Goal: Communication & Community: Share content

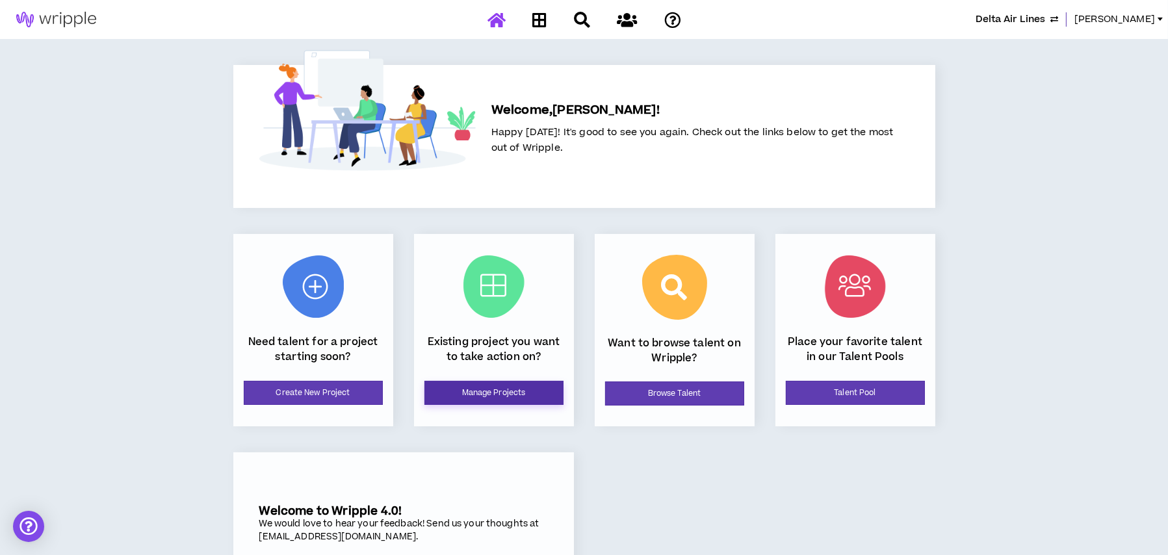
click at [479, 394] on link "Manage Projects" at bounding box center [493, 393] width 139 height 24
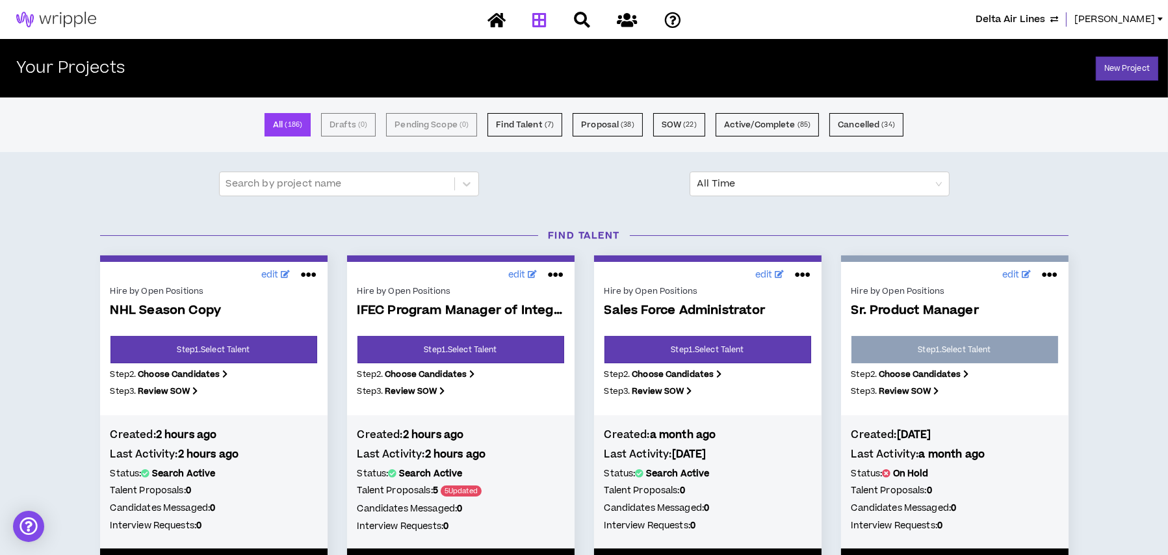
click at [1026, 21] on span "Delta Air Lines" at bounding box center [1010, 19] width 70 height 14
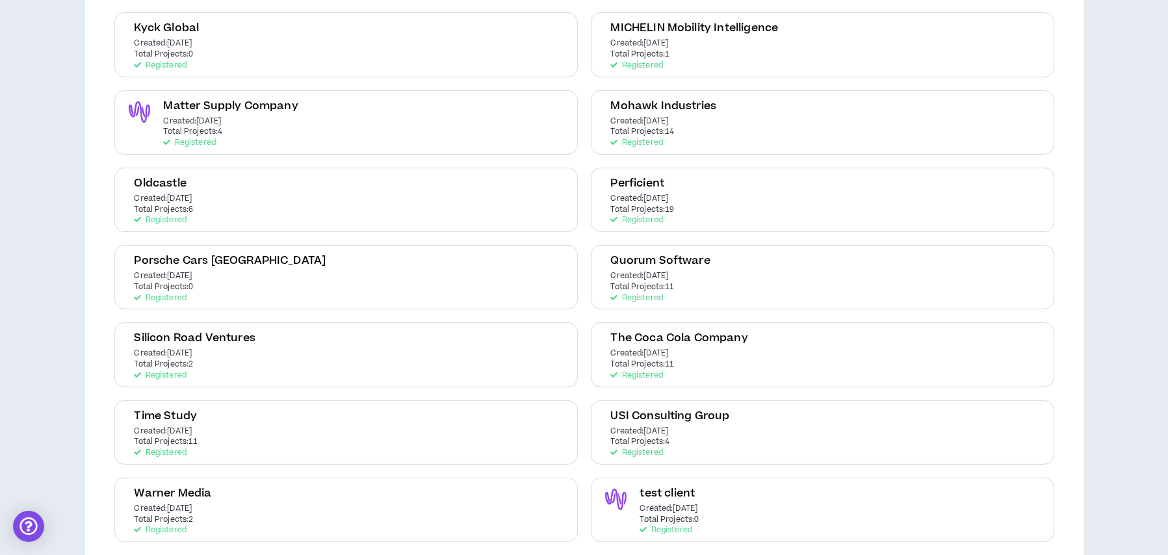
scroll to position [552, 0]
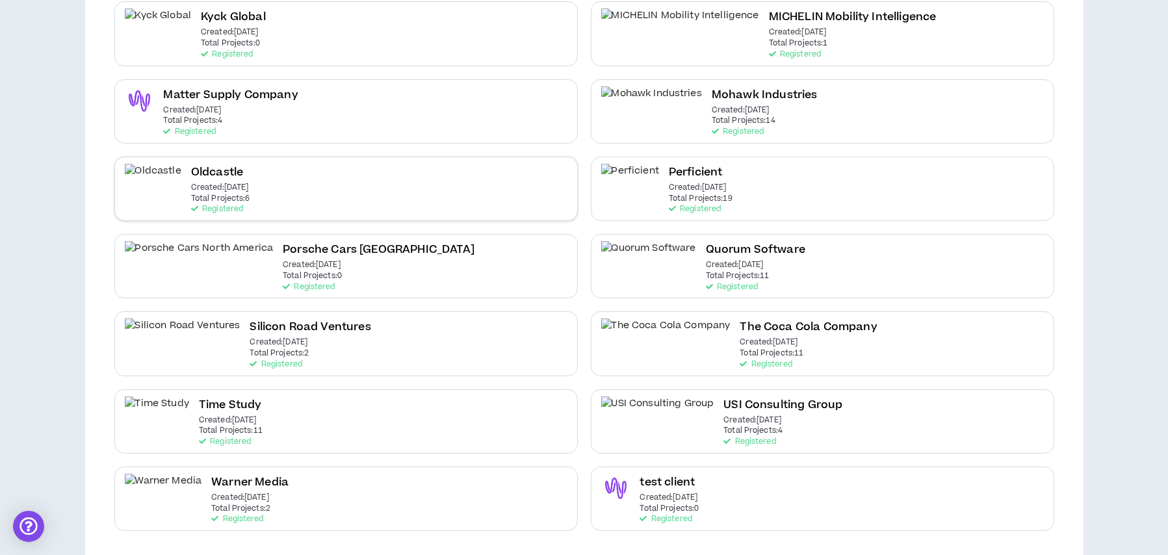
click at [357, 173] on div "Oldcastle Created: [DATE] Total Projects: 6 Registered" at bounding box center [345, 189] width 463 height 64
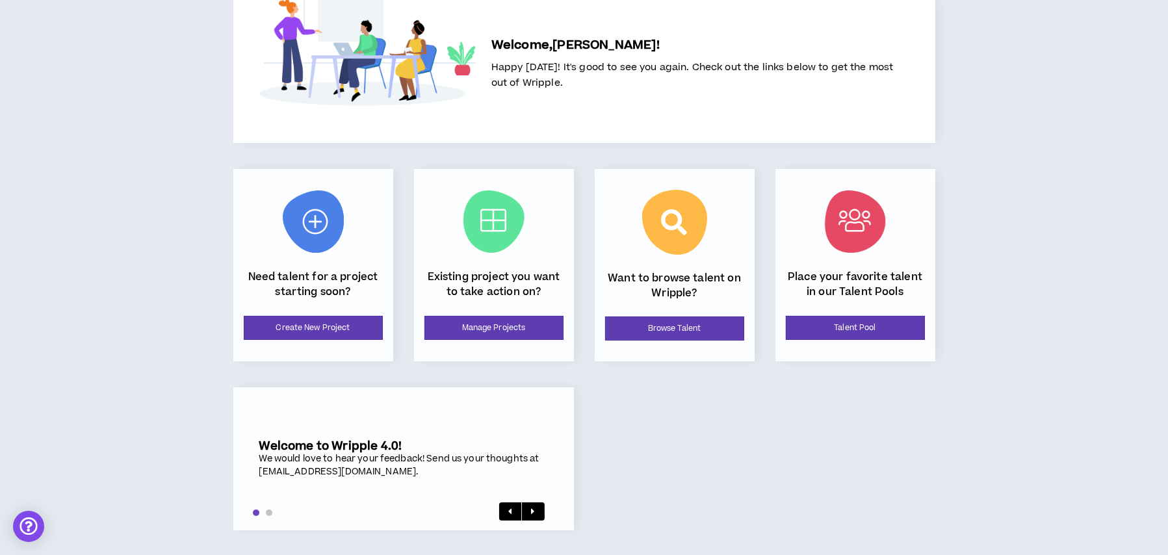
scroll to position [66, 0]
click at [537, 322] on link "Manage Projects" at bounding box center [493, 327] width 139 height 24
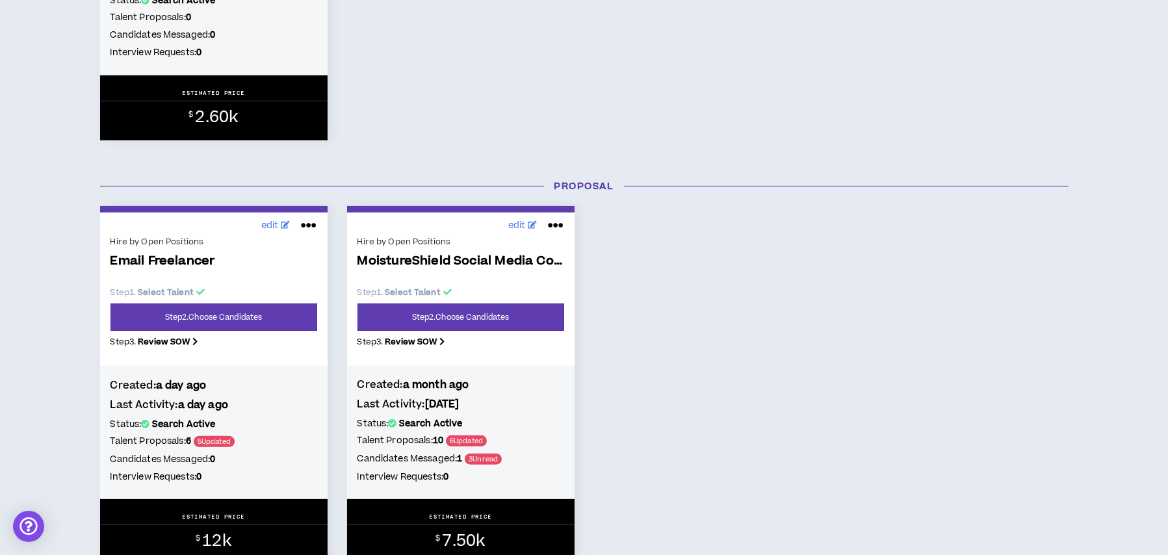
scroll to position [520, 0]
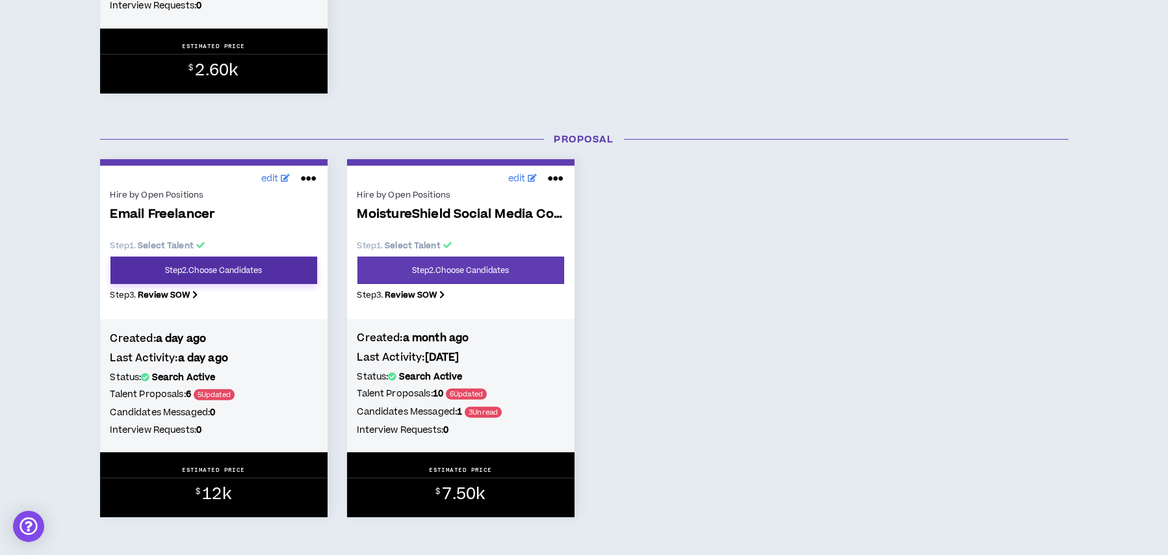
click at [272, 269] on link "Step 2 . Choose Candidates" at bounding box center [213, 270] width 207 height 27
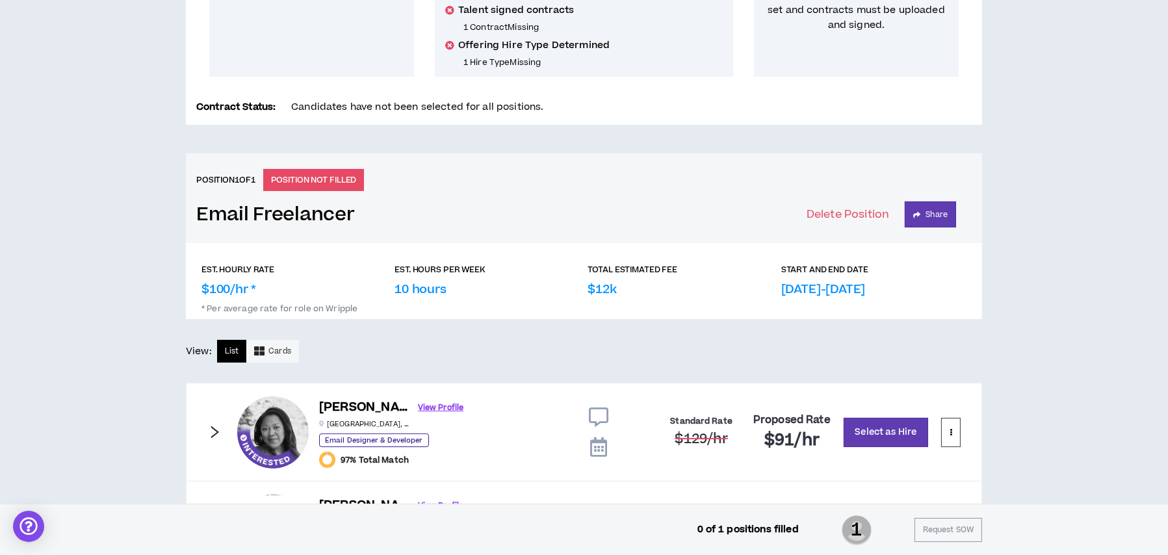
scroll to position [25, 0]
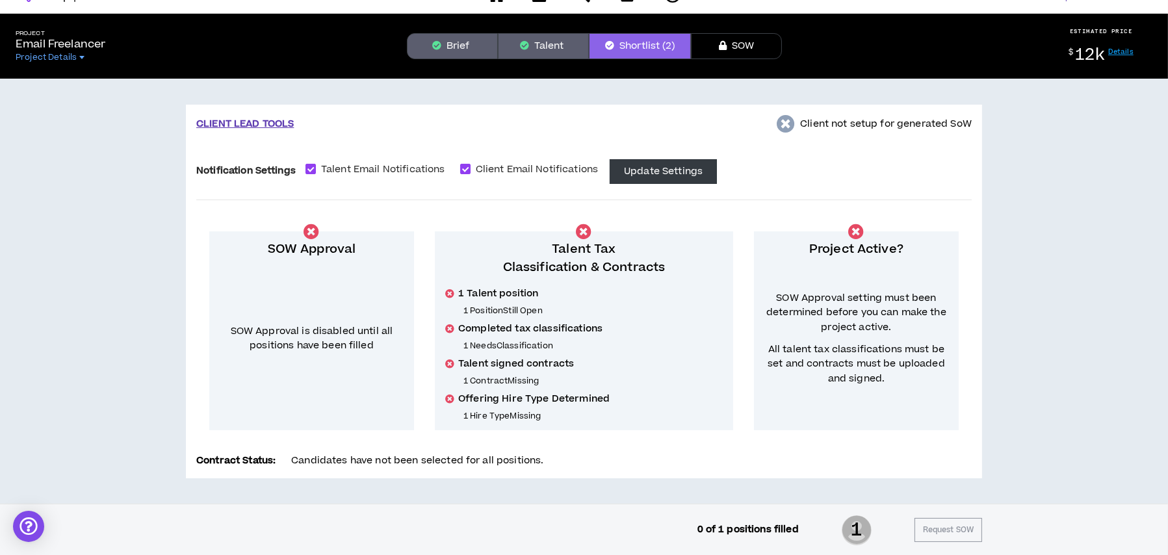
click at [537, 41] on button "Talent" at bounding box center [543, 46] width 91 height 26
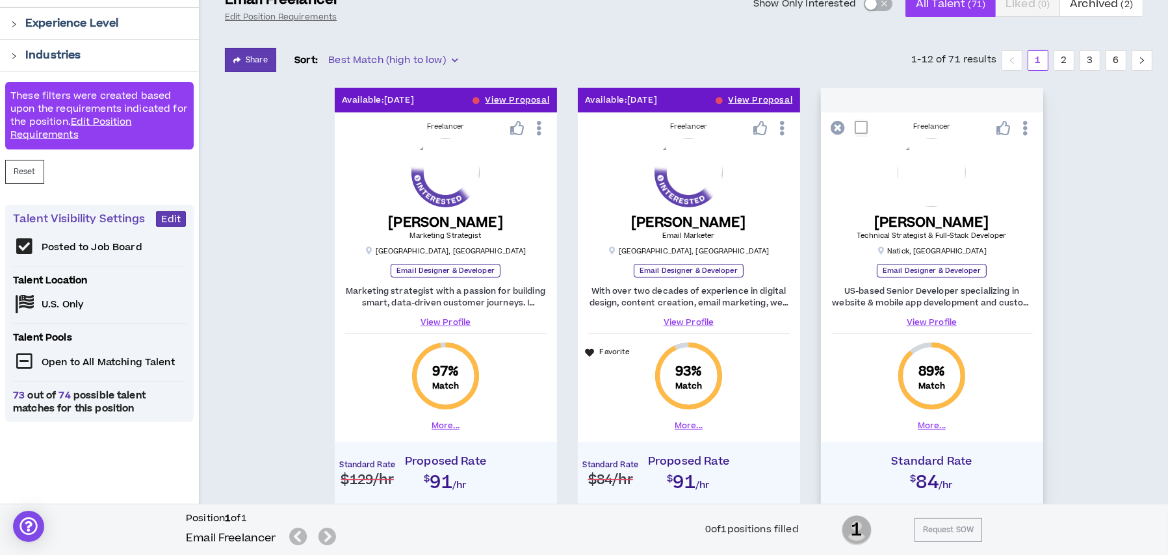
scroll to position [65, 0]
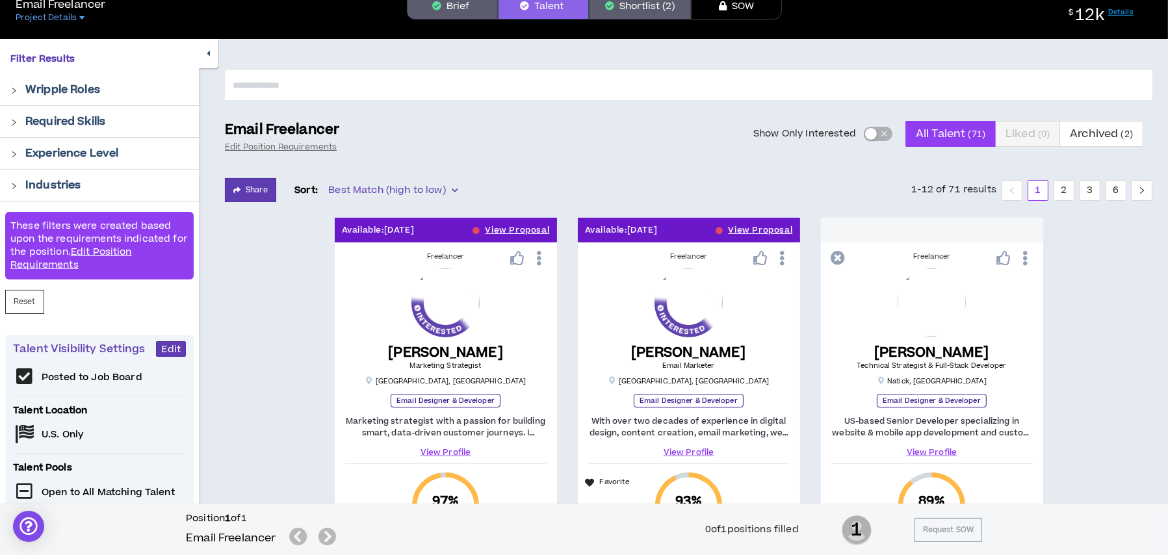
click at [866, 131] on div "button" at bounding box center [871, 134] width 12 height 12
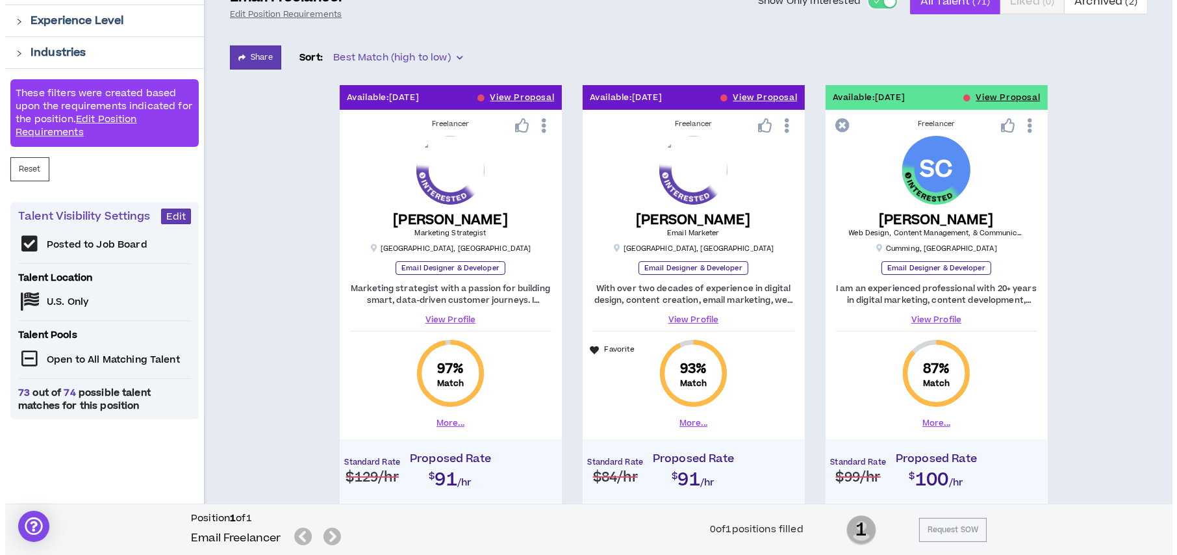
scroll to position [195, 0]
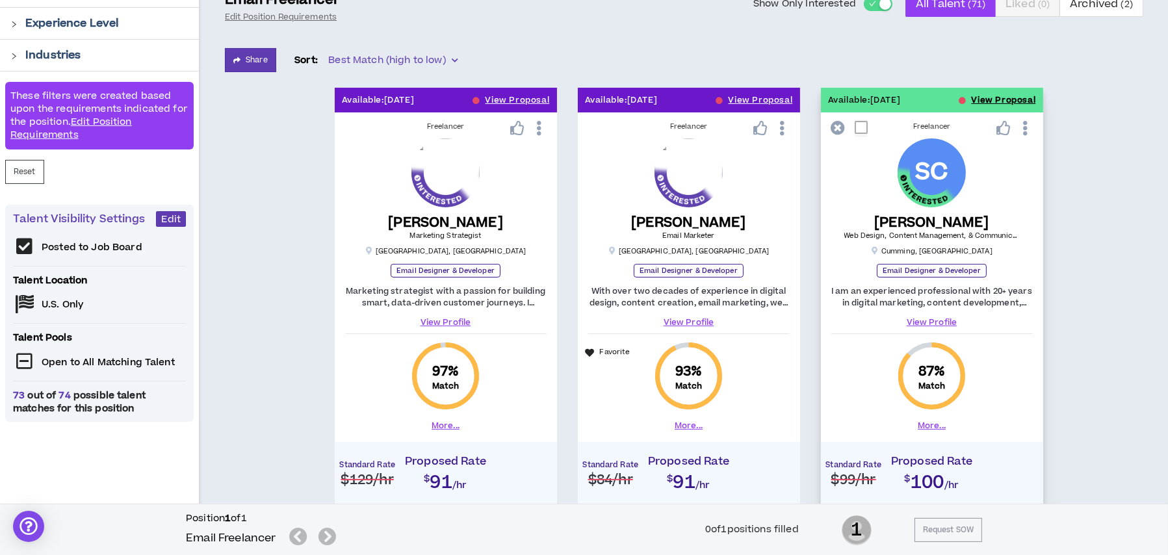
click at [985, 97] on button "View Proposal" at bounding box center [1003, 100] width 64 height 25
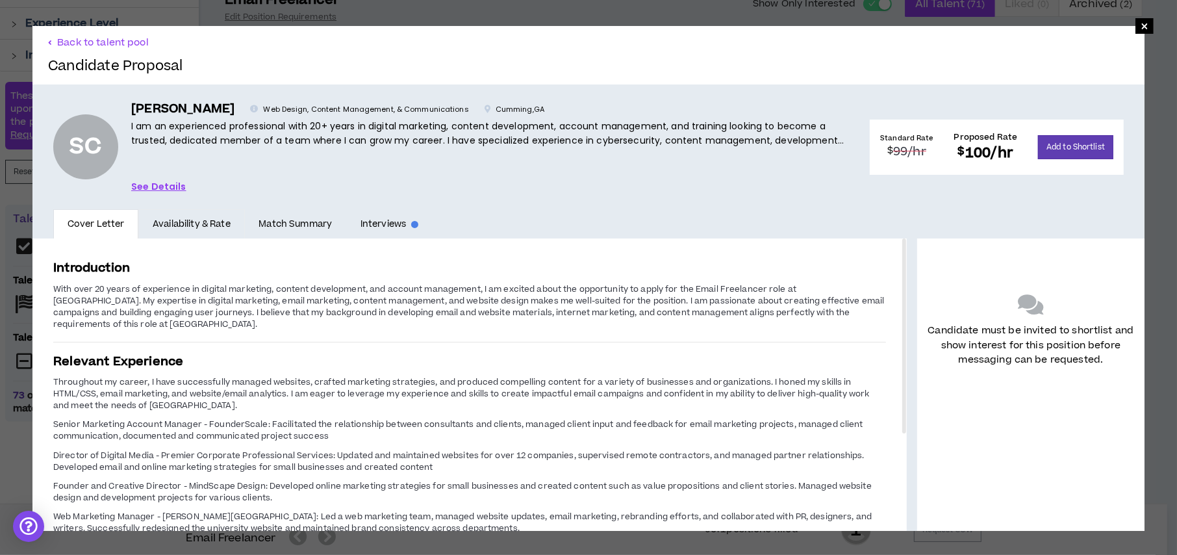
click at [155, 181] on link "See Details" at bounding box center [158, 186] width 55 height 14
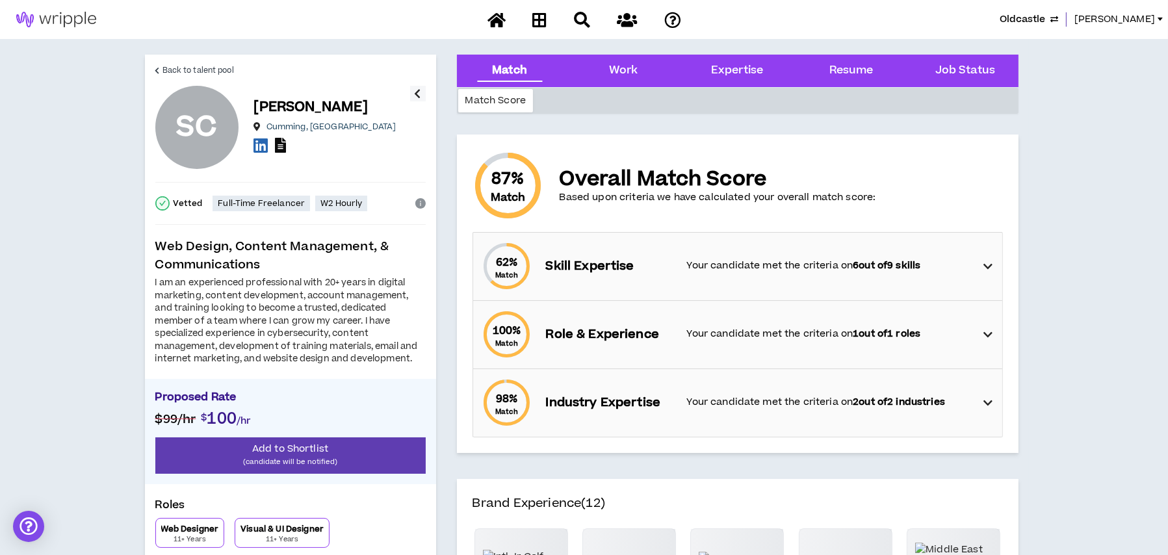
click at [278, 151] on icon at bounding box center [280, 145] width 11 height 15
click at [205, 68] on span "Back to talent pool" at bounding box center [197, 70] width 71 height 12
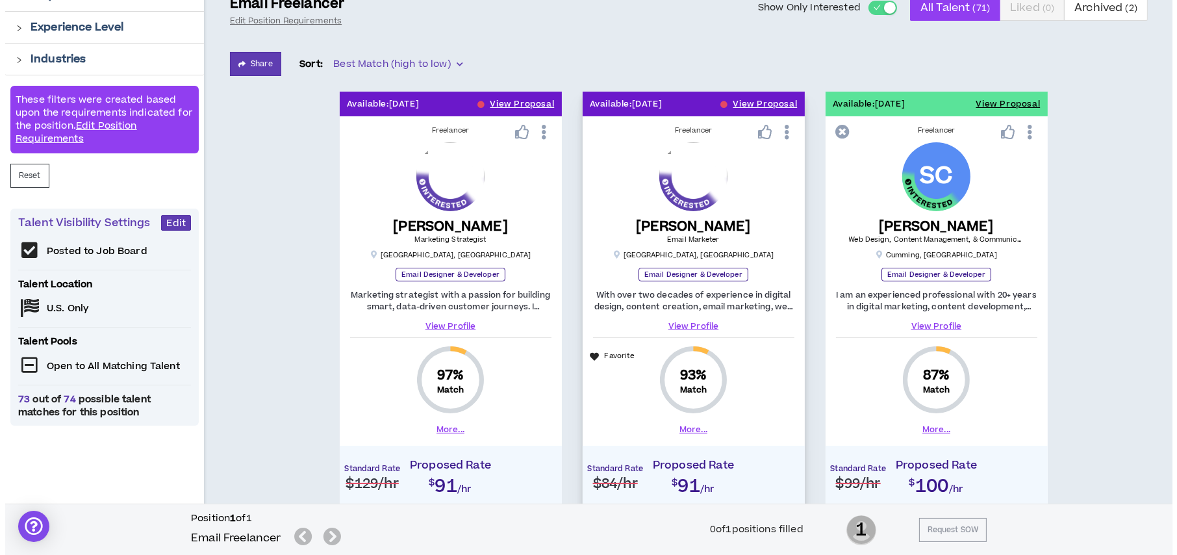
scroll to position [195, 0]
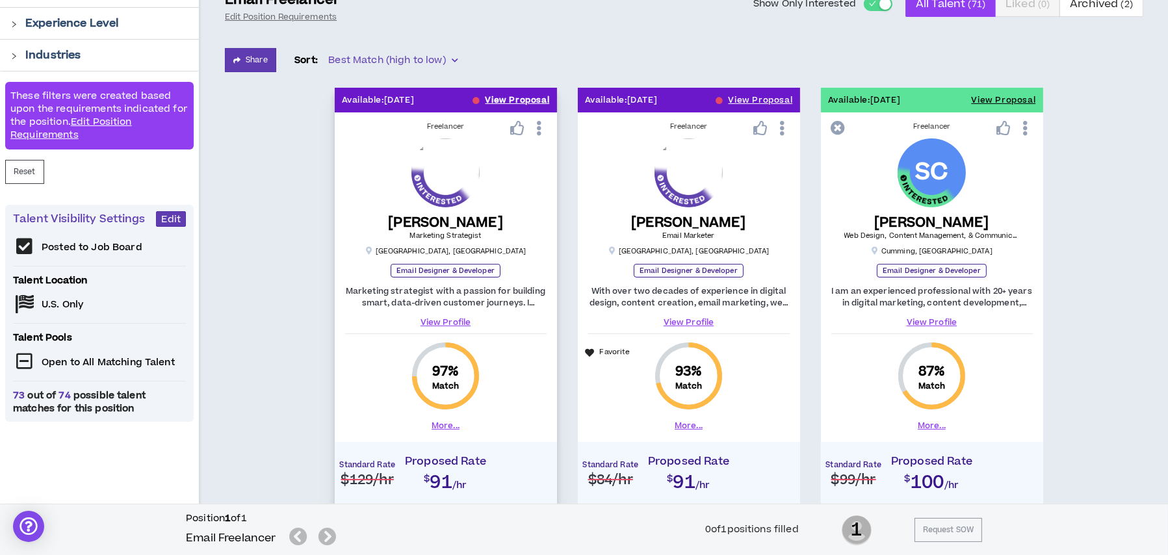
click at [500, 101] on button "View Proposal" at bounding box center [517, 100] width 64 height 25
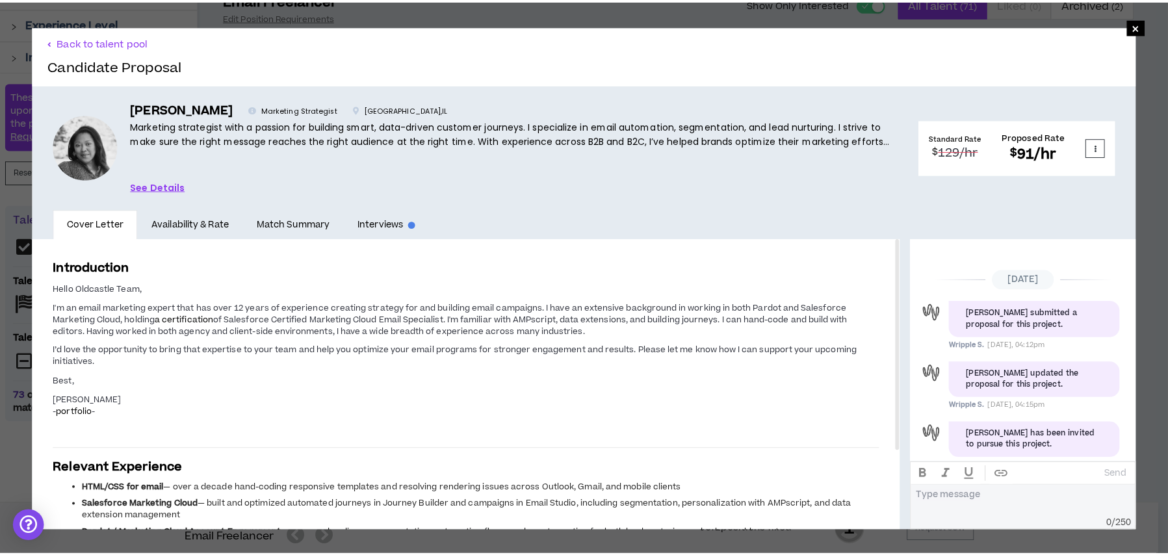
scroll to position [90, 0]
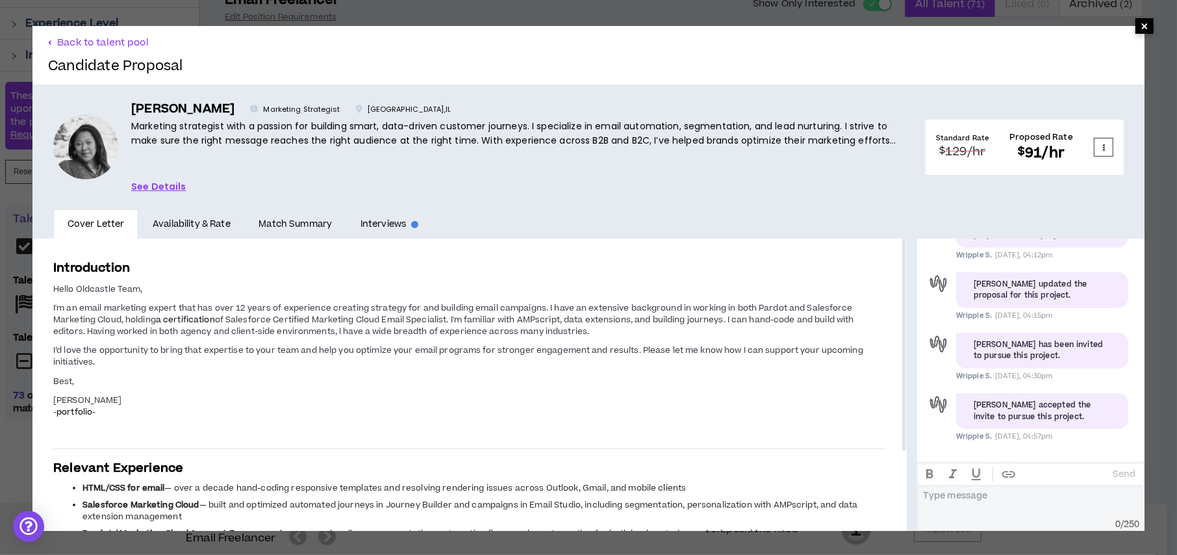
click at [1141, 25] on span "×" at bounding box center [1145, 26] width 18 height 16
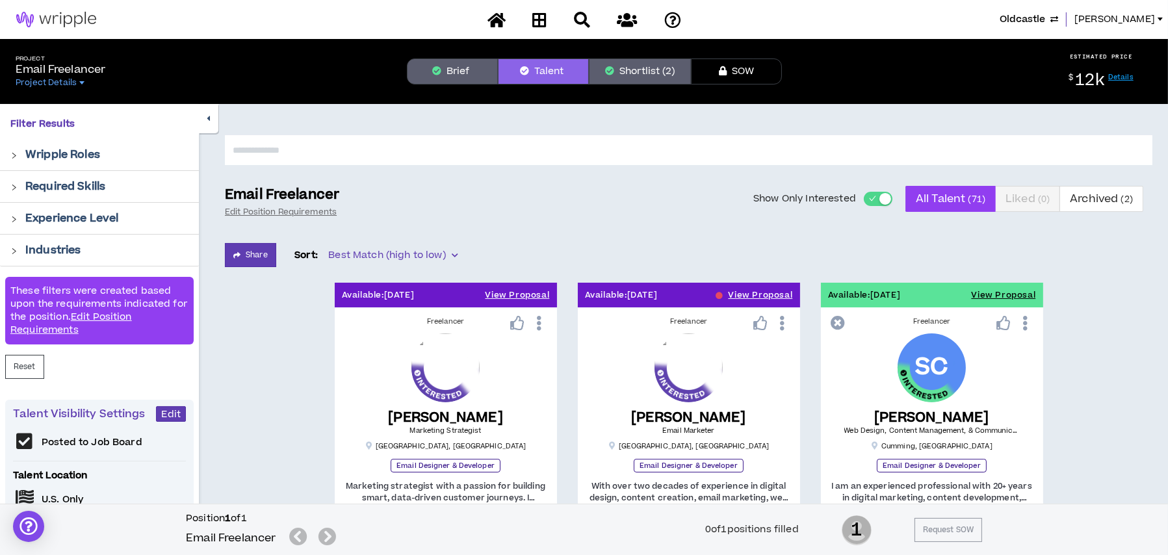
click at [619, 66] on button "Shortlist (2)" at bounding box center [640, 71] width 102 height 26
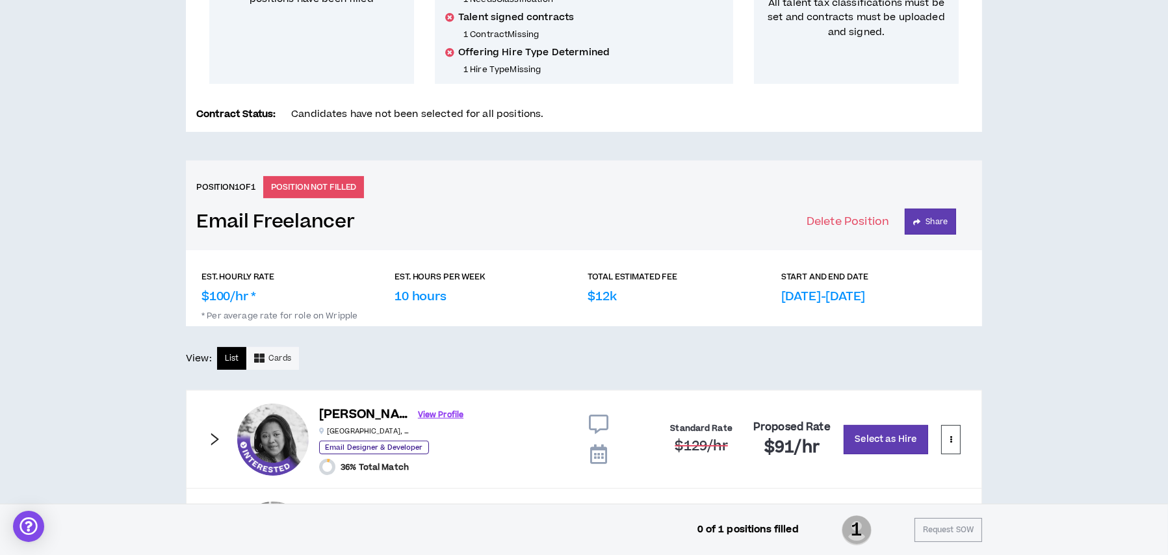
scroll to position [480, 0]
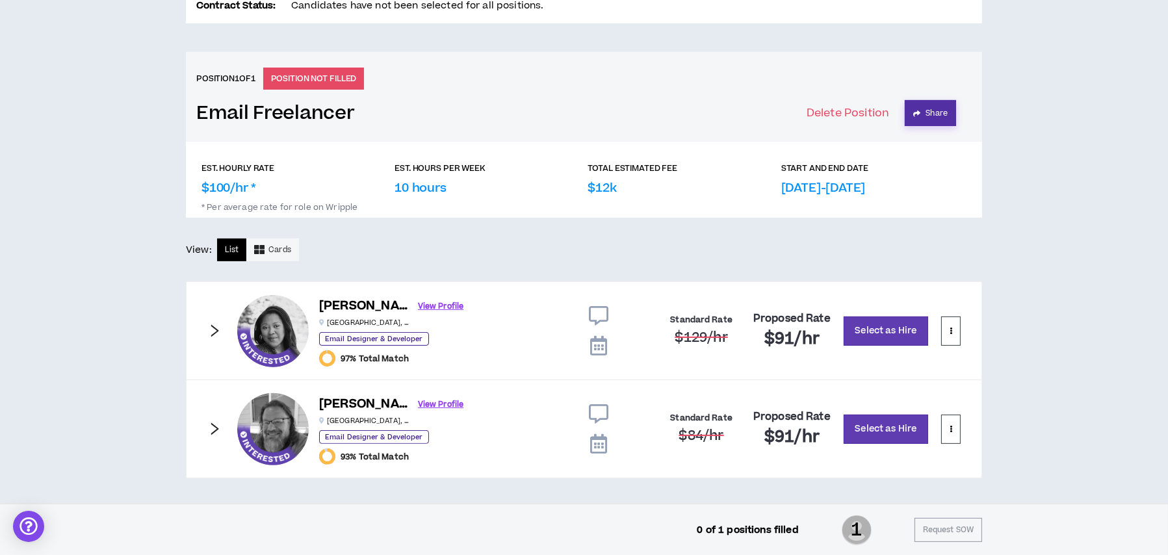
click at [945, 114] on button "Share" at bounding box center [929, 113] width 51 height 26
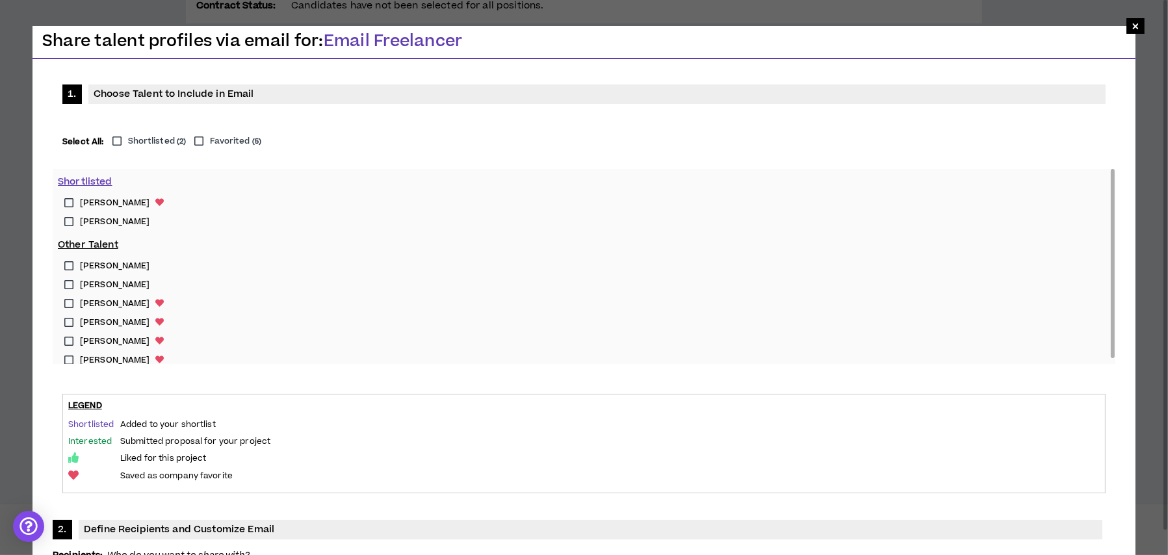
type input "**********"
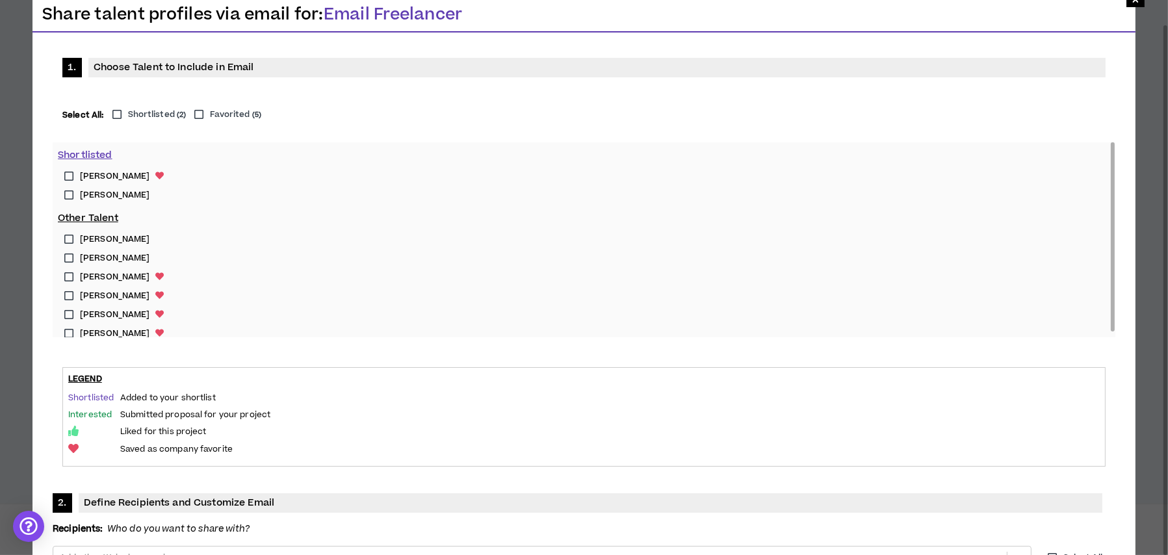
click at [67, 176] on label "[PERSON_NAME]" at bounding box center [584, 176] width 1052 height 19
click at [68, 188] on label "[PERSON_NAME]" at bounding box center [584, 195] width 1052 height 19
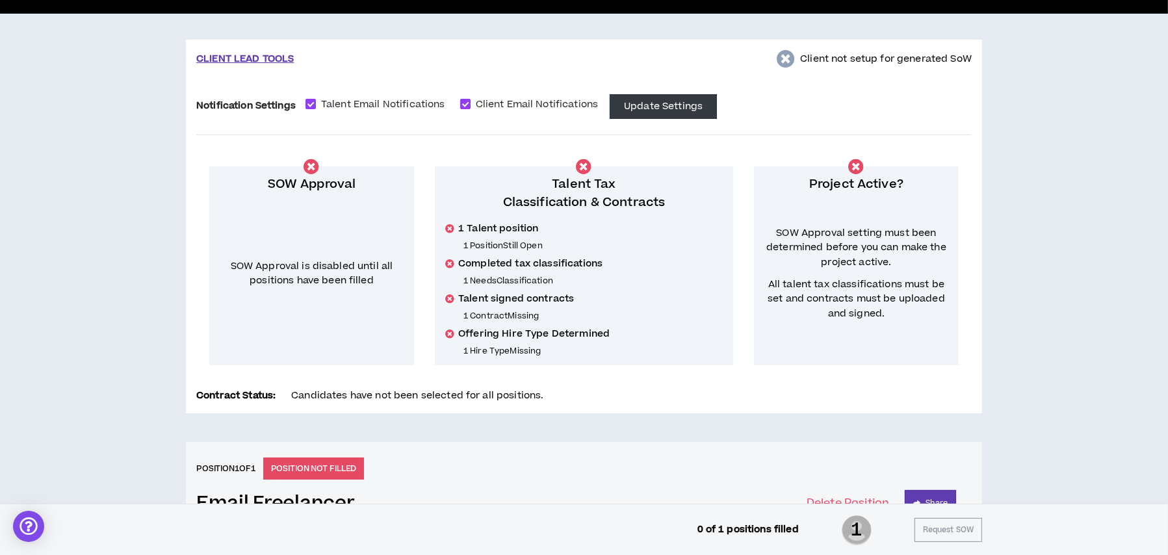
scroll to position [480, 0]
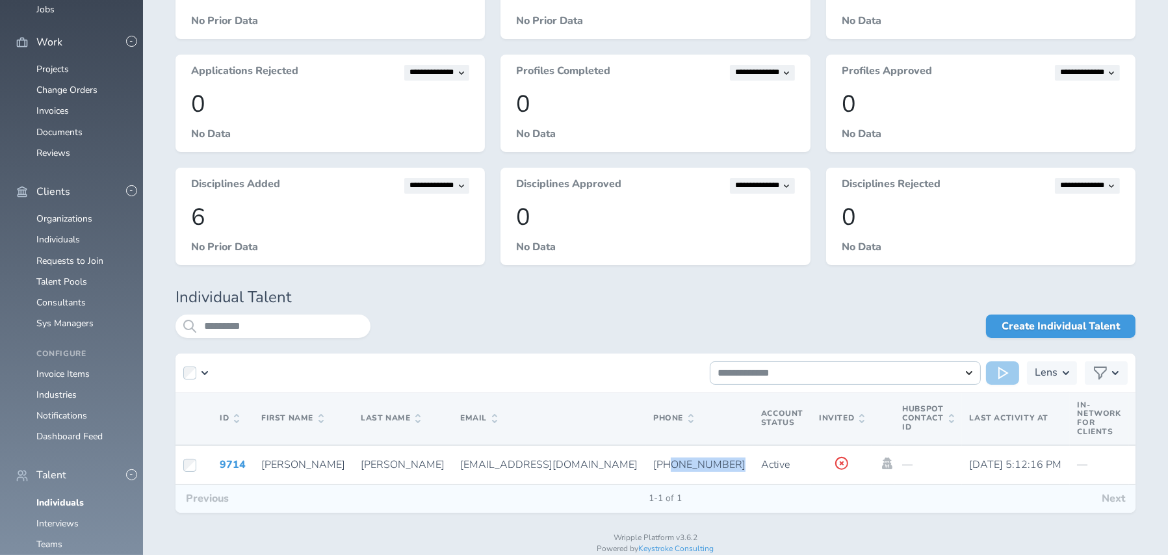
scroll to position [325, 0]
